Goal: Information Seeking & Learning: Check status

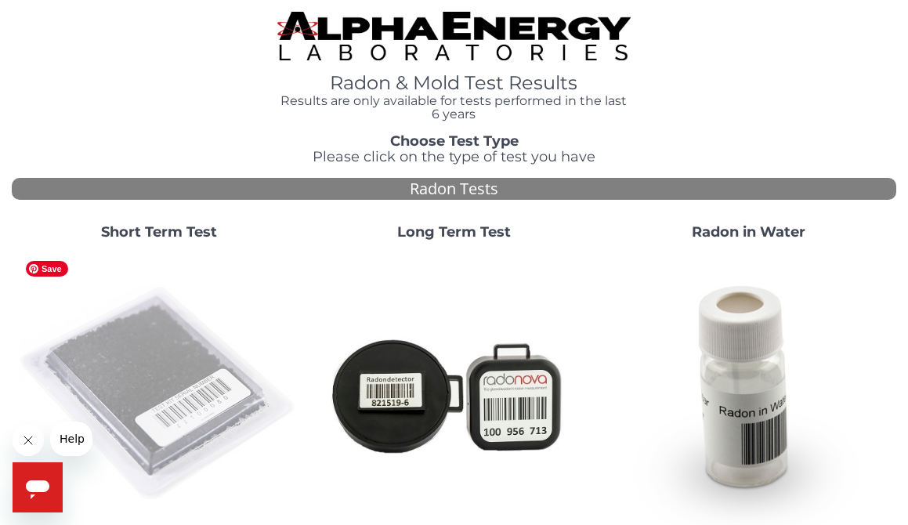
click at [171, 368] on img at bounding box center [159, 394] width 282 height 282
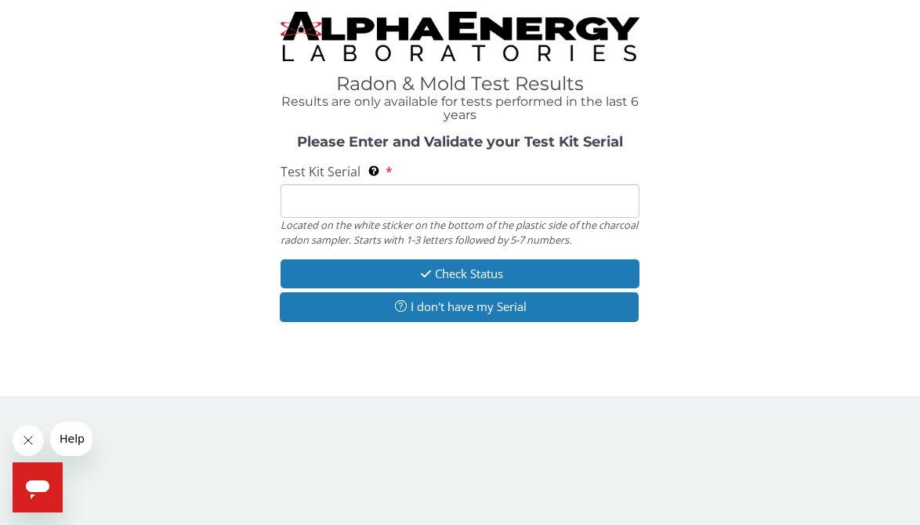
click at [414, 201] on input "Test Kit Serial Located on the white sticker on the bottom of the plastic side …" at bounding box center [460, 201] width 359 height 34
click at [376, 203] on input "Test Kit Serial Located on the white sticker on the bottom of the plastic side …" at bounding box center [460, 201] width 359 height 34
paste input "FE363918"
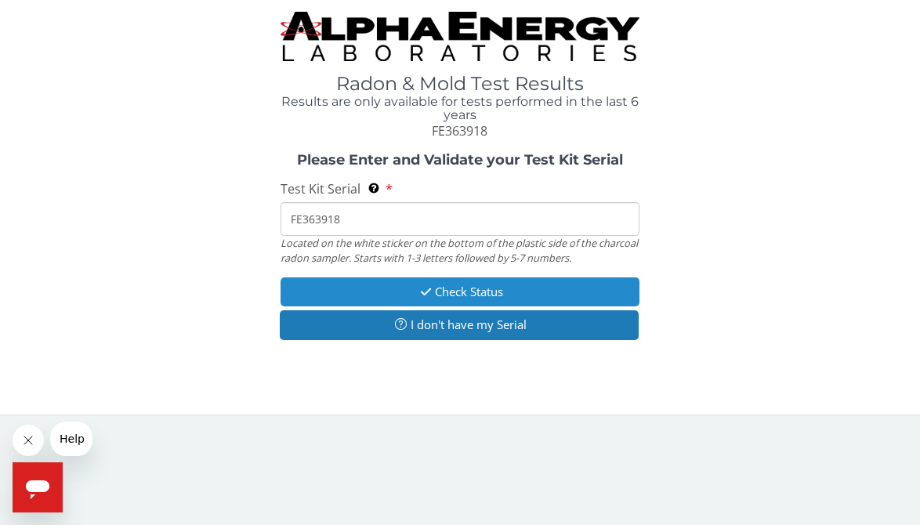
type input "FE363918"
click at [449, 295] on button "Check Status" at bounding box center [460, 291] width 359 height 29
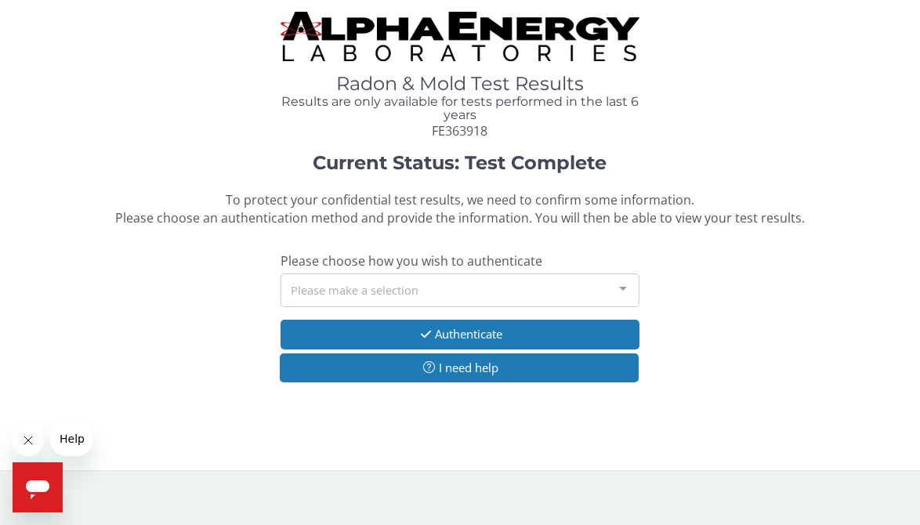
click at [502, 296] on div "Please make a selection" at bounding box center [460, 291] width 359 height 34
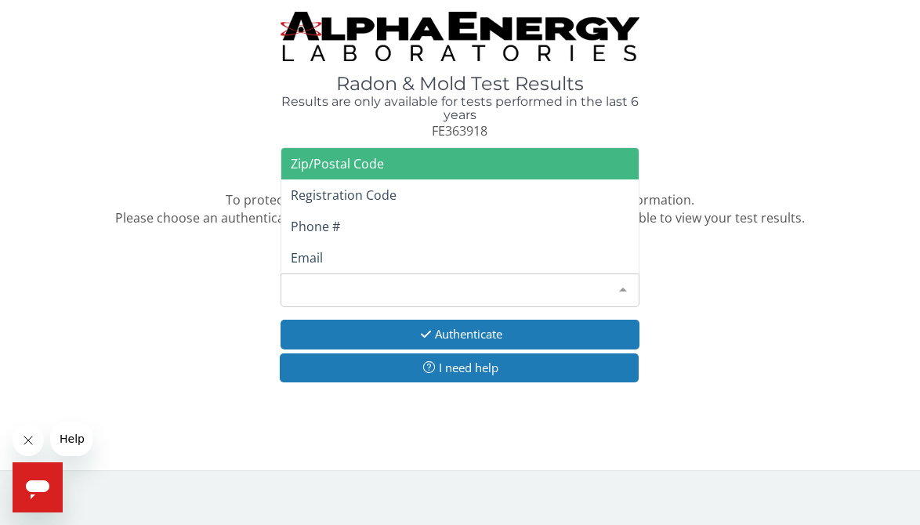
click at [370, 169] on span "Zip/Postal Code" at bounding box center [337, 163] width 93 height 17
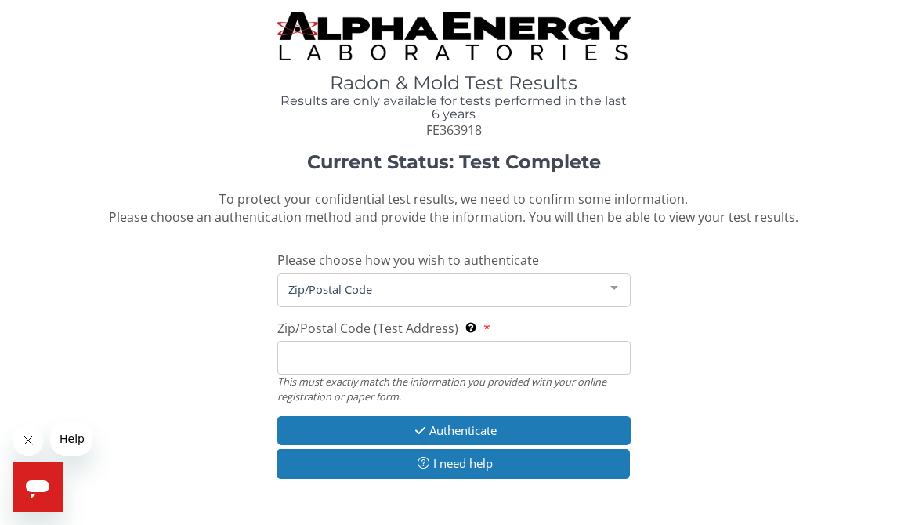
click at [406, 360] on input "Zip/Postal Code (Test Address) This must exactly match the information you prov…" at bounding box center [454, 358] width 354 height 34
type input "84003"
click at [164, 343] on div "Current Status: Test Complete To protect your confidential test results, we nee…" at bounding box center [454, 323] width 885 height 343
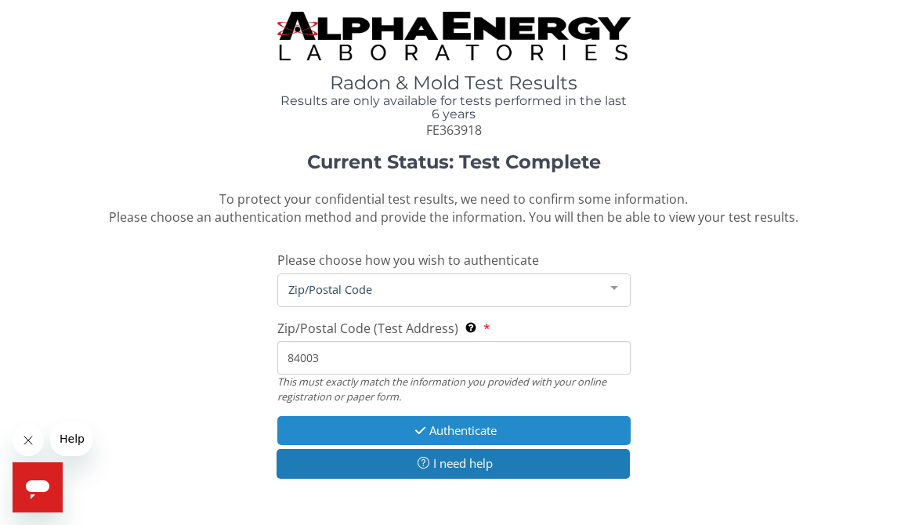
click at [520, 431] on button "Authenticate" at bounding box center [454, 430] width 354 height 29
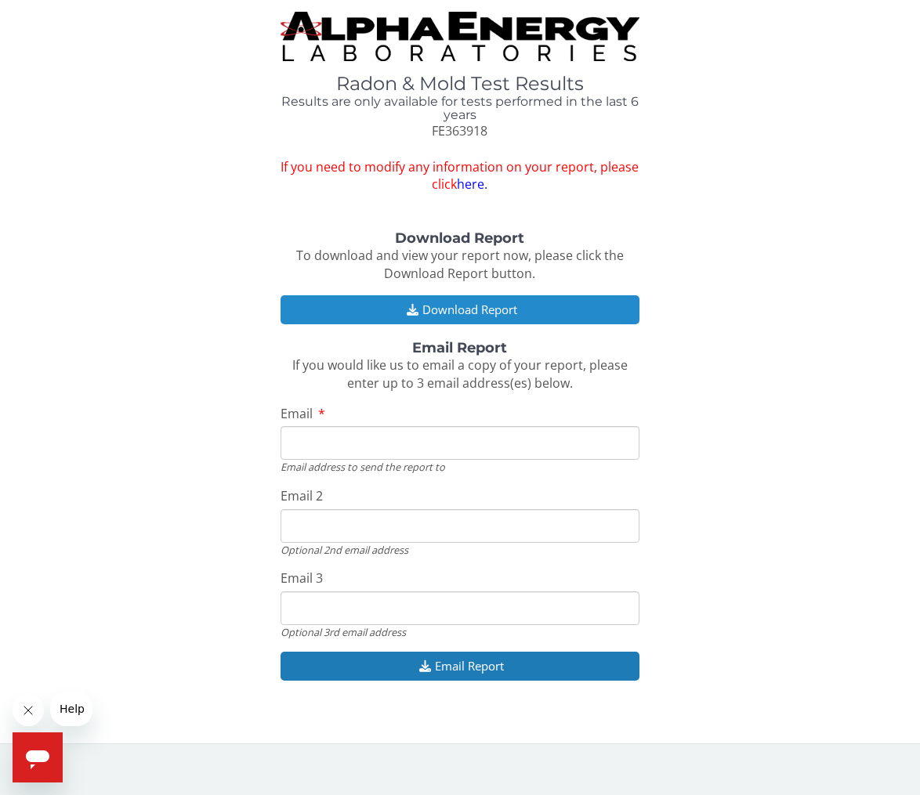
click at [444, 300] on button "Download Report" at bounding box center [460, 309] width 359 height 29
